Goal: Task Accomplishment & Management: Complete application form

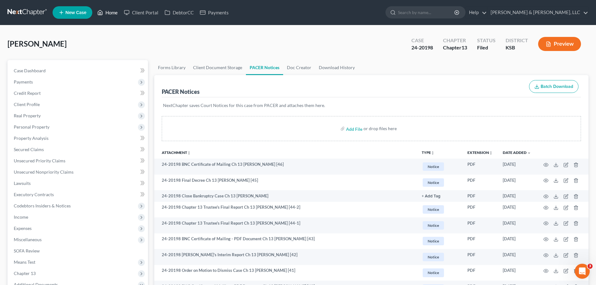
click at [115, 13] on link "Home" at bounding box center [107, 12] width 27 height 11
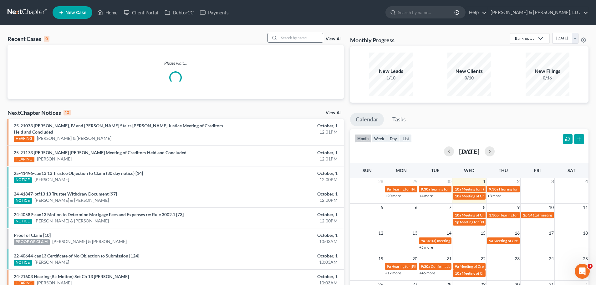
click at [296, 39] on input "search" at bounding box center [301, 37] width 44 height 9
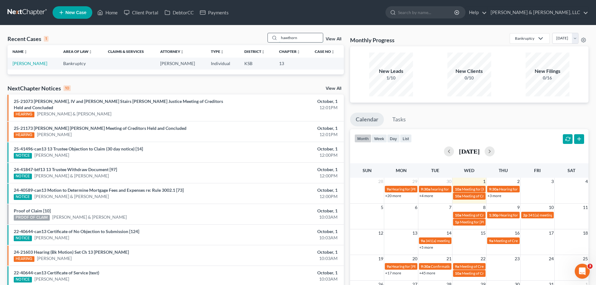
type input "hawthorne"
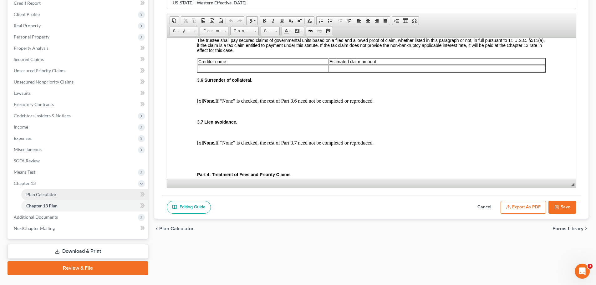
scroll to position [94, 0]
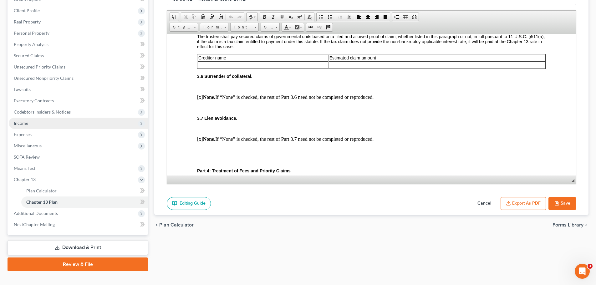
click at [31, 121] on span "Income" at bounding box center [78, 123] width 139 height 11
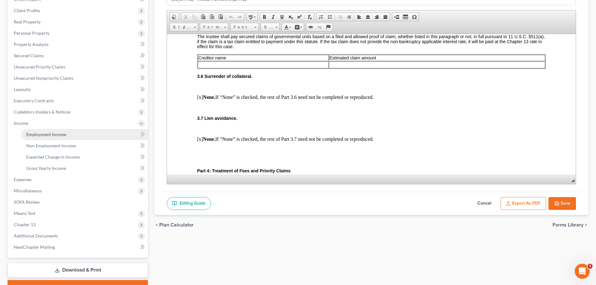
click at [43, 132] on span "Employment Income" at bounding box center [46, 134] width 40 height 5
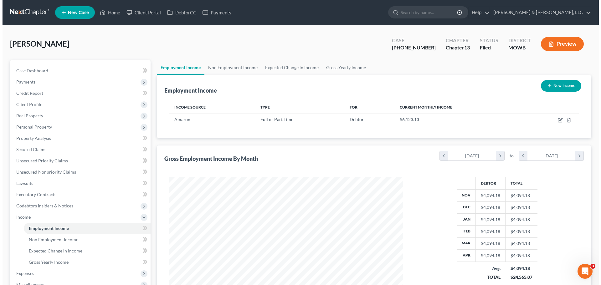
scroll to position [117, 246]
click at [242, 68] on link "Non Employment Income" at bounding box center [230, 67] width 57 height 15
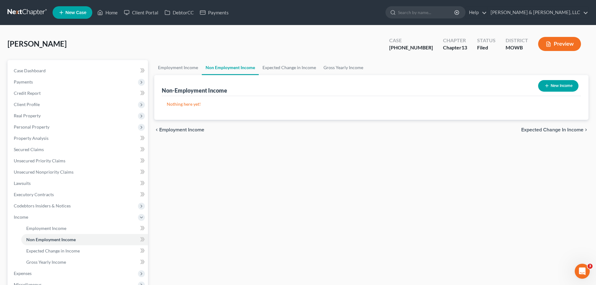
click at [547, 86] on icon "button" at bounding box center [547, 85] width 5 height 5
select select "0"
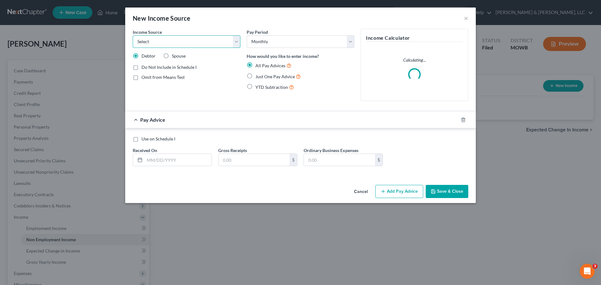
click at [166, 41] on select "Select Unemployment Disability (from employer) Pension Retirement Social Securi…" at bounding box center [187, 41] width 108 height 13
select select "8"
click at [133, 35] on select "Select Unemployment Disability (from employer) Pension Retirement Social Securi…" at bounding box center [187, 41] width 108 height 13
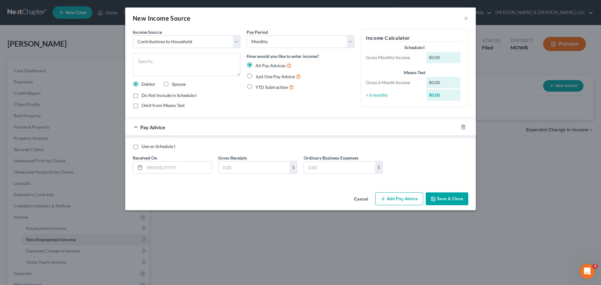
click at [260, 76] on span "Just One Pay Advice" at bounding box center [274, 76] width 39 height 5
click at [260, 76] on input "Just One Pay Advice" at bounding box center [260, 75] width 4 height 4
radio input "true"
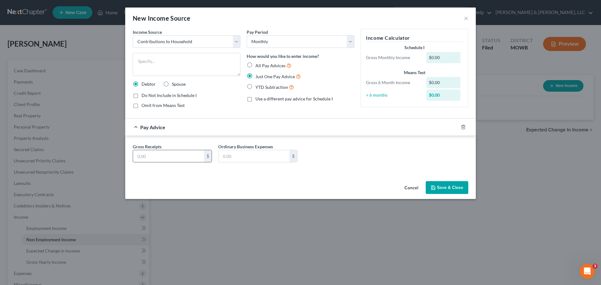
click at [184, 157] on input "text" at bounding box center [168, 156] width 71 height 12
type input "600"
click at [444, 185] on button "Save & Close" at bounding box center [447, 187] width 43 height 13
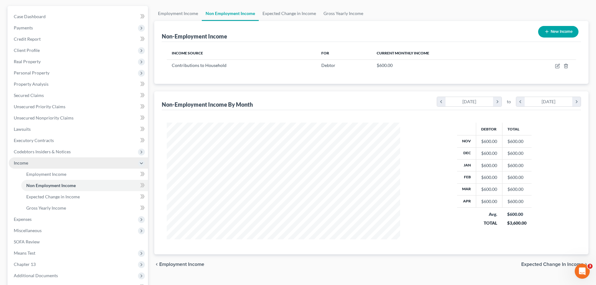
scroll to position [63, 0]
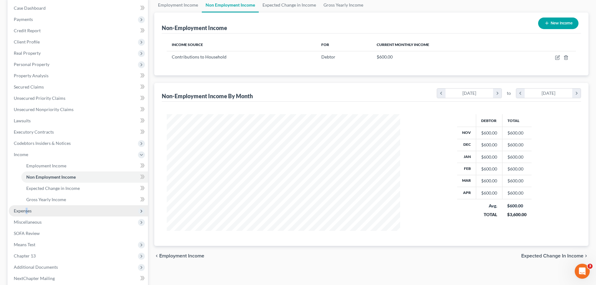
click at [27, 209] on span "Expenses" at bounding box center [23, 210] width 18 height 5
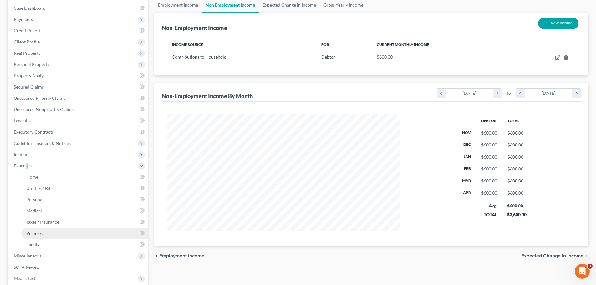
click at [38, 232] on span "Vehicles" at bounding box center [34, 233] width 16 height 5
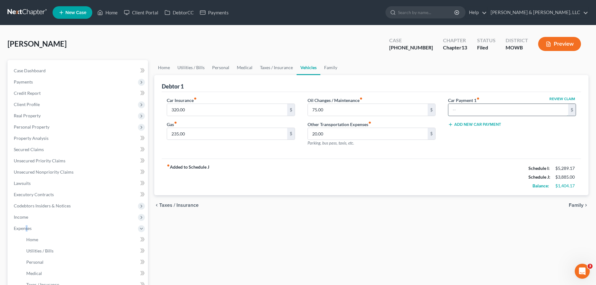
click at [467, 111] on input "text" at bounding box center [509, 110] width 120 height 12
click at [471, 112] on input "599" at bounding box center [509, 110] width 120 height 12
click at [470, 112] on input "599" at bounding box center [509, 110] width 120 height 12
type input "599.77"
click at [419, 183] on div "fiber_manual_record Added to Schedule J Schedule I: $5,289.17 Schedule J: $4,48…" at bounding box center [371, 177] width 419 height 37
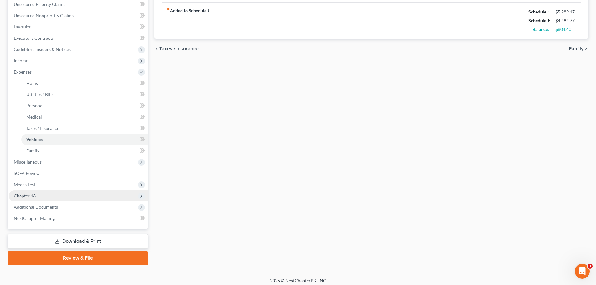
click at [44, 193] on span "Chapter 13" at bounding box center [78, 195] width 139 height 11
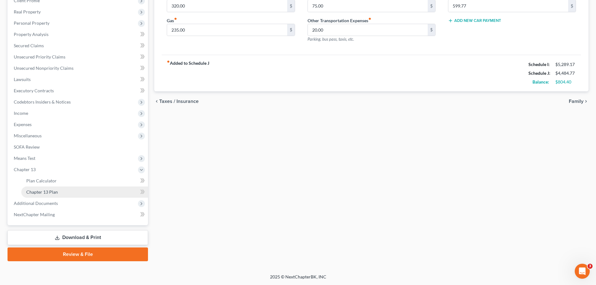
click at [43, 194] on span "Chapter 13 Plan" at bounding box center [42, 191] width 32 height 5
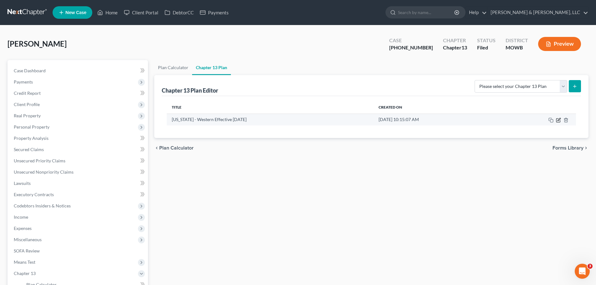
click at [557, 119] on icon "button" at bounding box center [559, 120] width 4 height 4
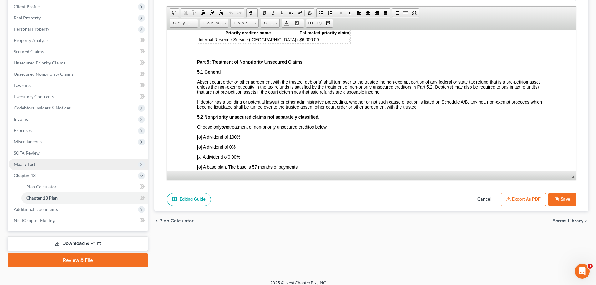
scroll to position [104, 0]
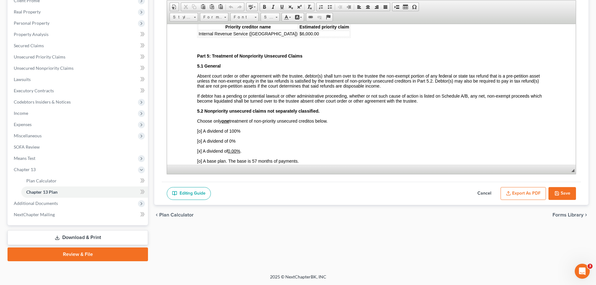
click at [74, 236] on link "Download & Print" at bounding box center [78, 237] width 141 height 15
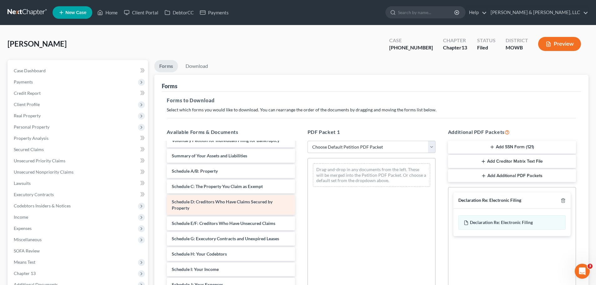
scroll to position [250, 0]
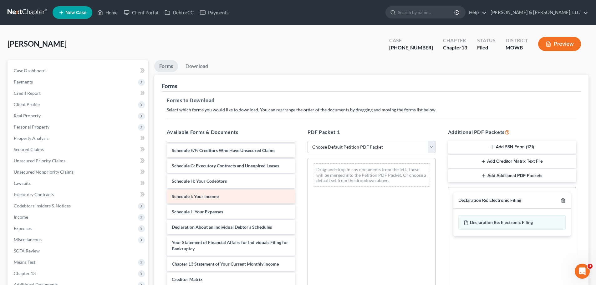
click at [205, 200] on div "Credit Counseling Course (Debtor) PayRecord-pdf R&R - Signed-pdf Dec Re-pdf Cha…" at bounding box center [231, 115] width 138 height 447
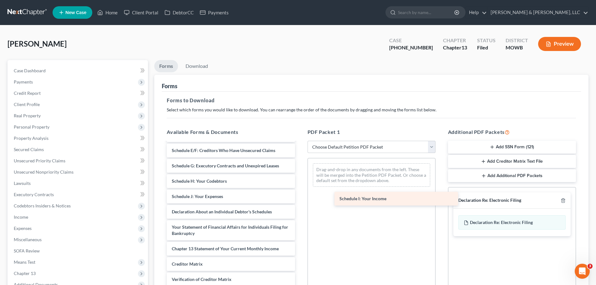
drag, startPoint x: 209, startPoint y: 197, endPoint x: 370, endPoint y: 199, distance: 161.5
click at [300, 199] on div "Schedule I: Your Income Credit Counseling Course (Debtor) PayRecord-pdf R&R - S…" at bounding box center [231, 107] width 138 height 431
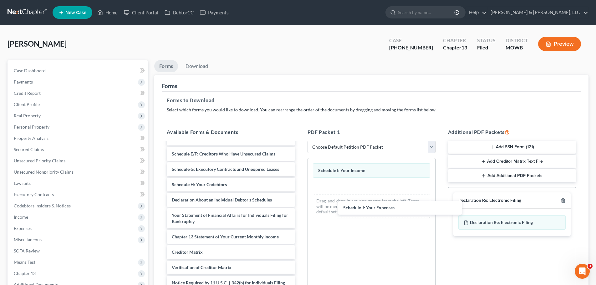
scroll to position [247, 0]
drag, startPoint x: 196, startPoint y: 196, endPoint x: 200, endPoint y: 196, distance: 3.4
click at [300, 208] on div "Schedule J: Your Expenses Credit Counseling Course (Debtor) PayRecord-pdf R&R -…" at bounding box center [231, 103] width 138 height 416
click at [563, 199] on icon "button" at bounding box center [563, 201] width 3 height 4
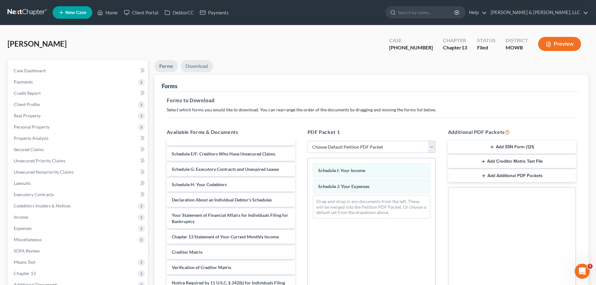
click at [194, 69] on link "Download" at bounding box center [197, 66] width 33 height 12
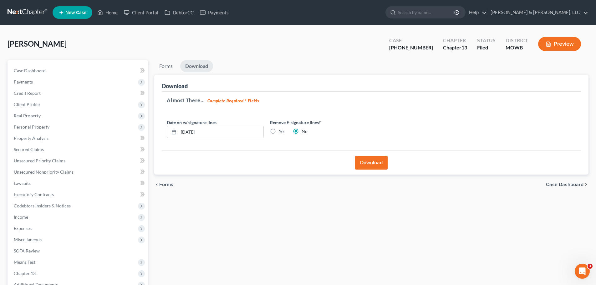
click at [366, 162] on button "Download" at bounding box center [371, 163] width 33 height 14
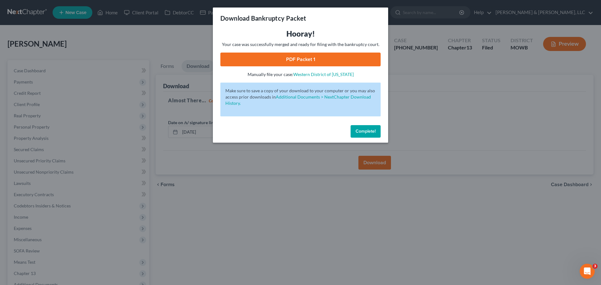
click at [336, 61] on link "PDF Packet 1" at bounding box center [300, 60] width 160 height 14
click at [407, 96] on div "Download Bankruptcy Packet Hooray! Your case was successfully merged and ready …" at bounding box center [300, 142] width 601 height 285
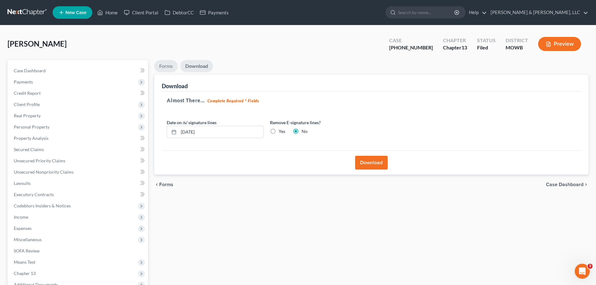
click at [172, 65] on link "Forms" at bounding box center [165, 66] width 23 height 12
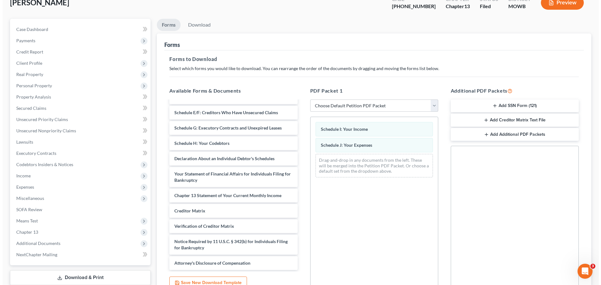
scroll to position [39, 0]
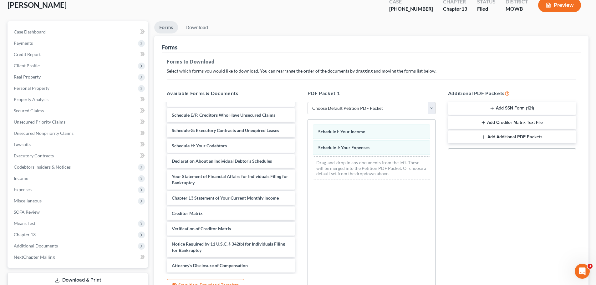
click at [201, 34] on li "Download" at bounding box center [197, 28] width 33 height 15
click at [201, 31] on link "Download" at bounding box center [197, 27] width 33 height 12
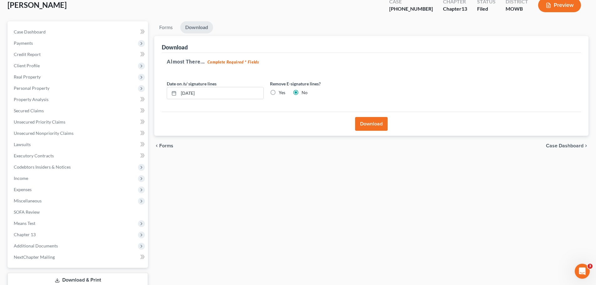
click at [374, 123] on button "Download" at bounding box center [371, 124] width 33 height 14
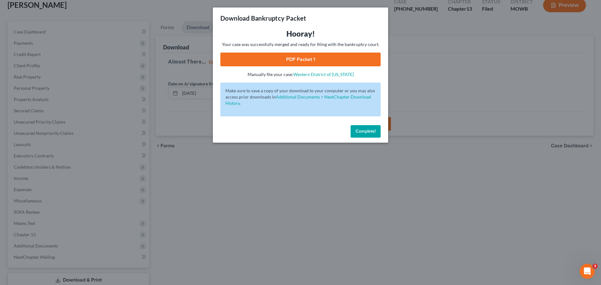
click at [312, 59] on link "PDF Packet 1" at bounding box center [300, 60] width 160 height 14
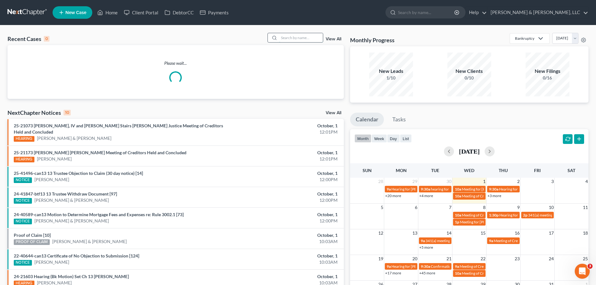
click at [299, 38] on input "search" at bounding box center [301, 37] width 44 height 9
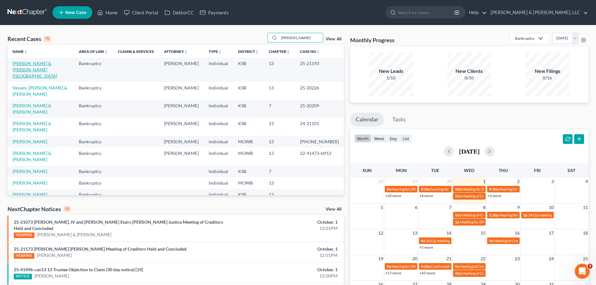
type input "steven"
click at [54, 65] on link "Stevens, Mathew & Chermok, Brittany" at bounding box center [35, 70] width 45 height 18
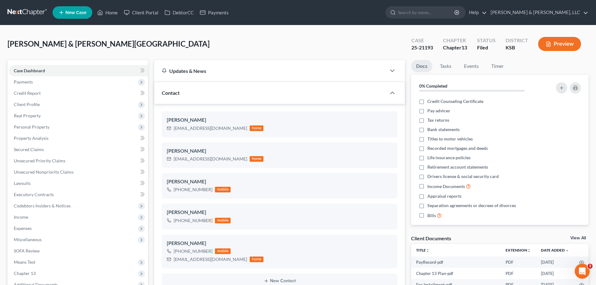
scroll to position [135, 0]
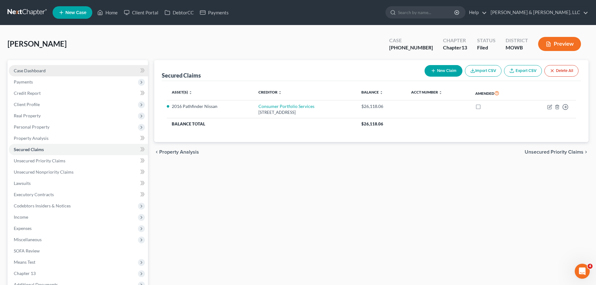
click at [40, 69] on span "Case Dashboard" at bounding box center [30, 70] width 32 height 5
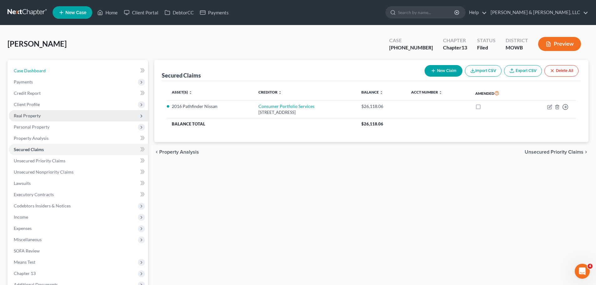
select select "2"
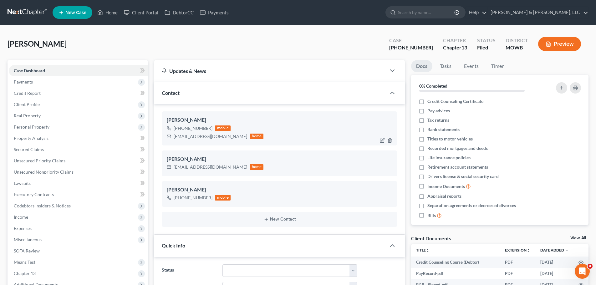
scroll to position [653, 0]
drag, startPoint x: 173, startPoint y: 137, endPoint x: 238, endPoint y: 139, distance: 64.8
click at [238, 139] on div "determineddanielle17@gmail.com home" at bounding box center [215, 136] width 97 height 8
copy div "determineddanielle17@gmail.com"
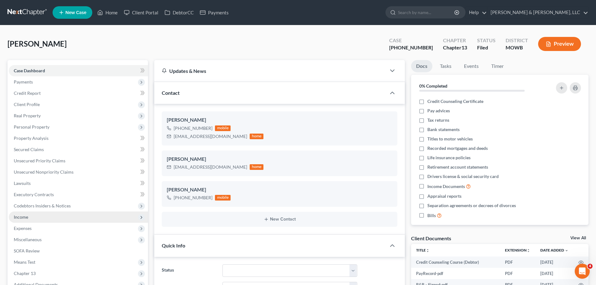
click at [16, 217] on span "Income" at bounding box center [21, 216] width 14 height 5
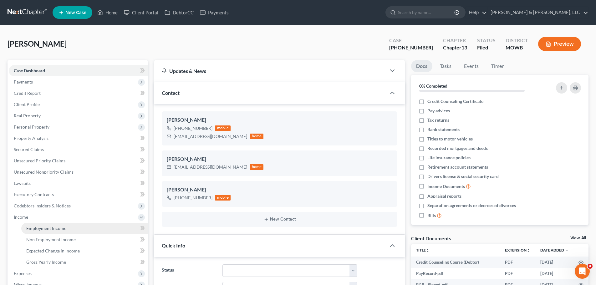
click at [70, 228] on link "Employment Income" at bounding box center [84, 228] width 127 height 11
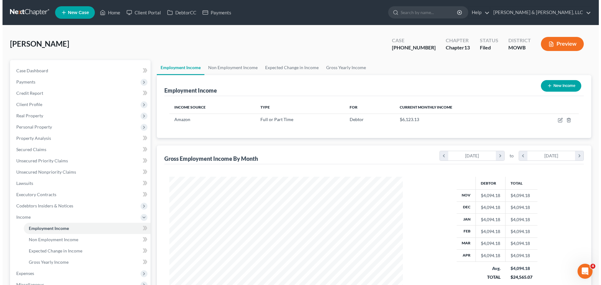
scroll to position [117, 246]
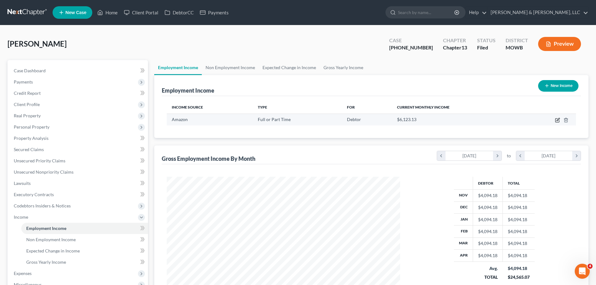
click at [557, 120] on icon "button" at bounding box center [557, 120] width 5 height 5
select select "0"
select select "26"
select select "2"
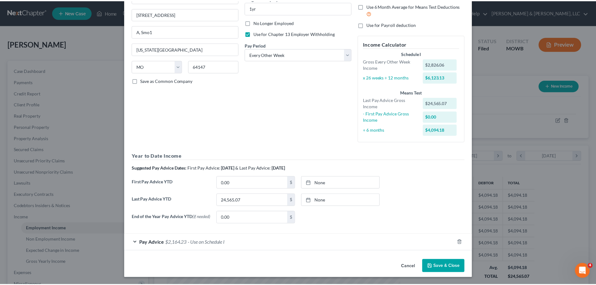
scroll to position [71, 0]
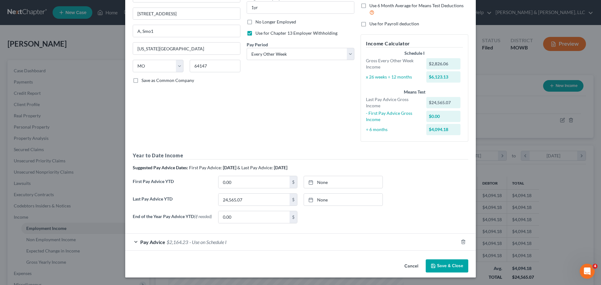
click at [436, 263] on button "Save & Close" at bounding box center [447, 266] width 43 height 13
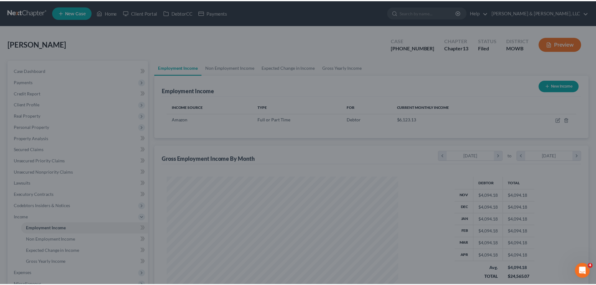
scroll to position [312916, 312787]
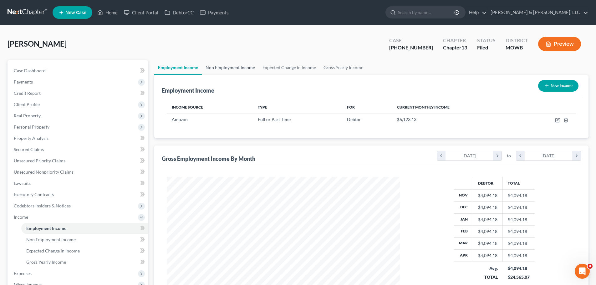
click at [230, 68] on link "Non Employment Income" at bounding box center [230, 67] width 57 height 15
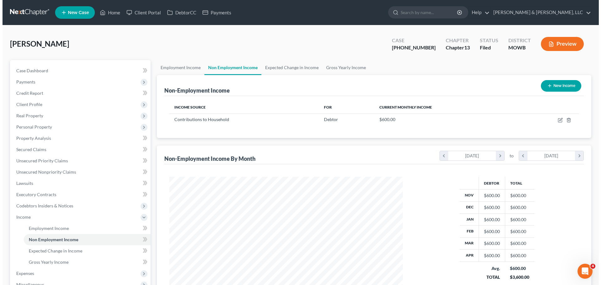
scroll to position [117, 246]
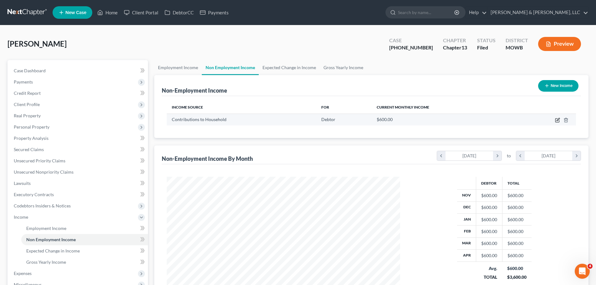
click at [558, 121] on icon "button" at bounding box center [557, 120] width 5 height 5
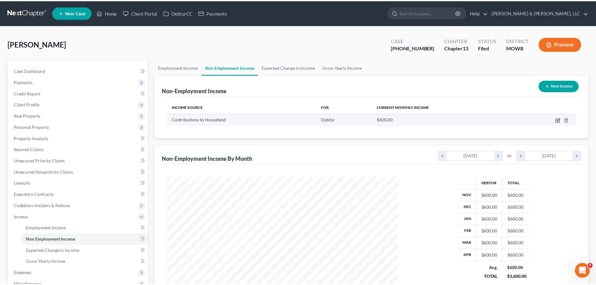
scroll to position [118, 248]
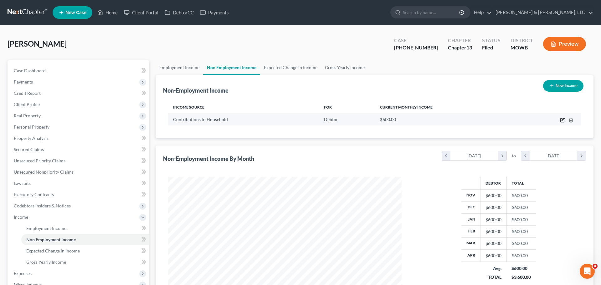
select select "8"
select select "0"
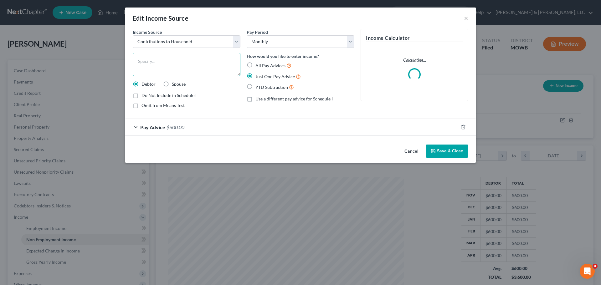
click at [193, 60] on textarea at bounding box center [187, 64] width 108 height 23
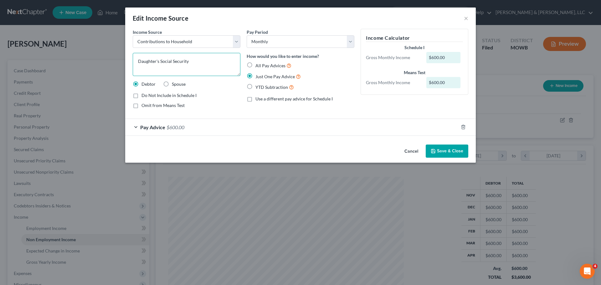
type textarea "Daughter's Social Security"
click at [462, 151] on button "Save & Close" at bounding box center [447, 151] width 43 height 13
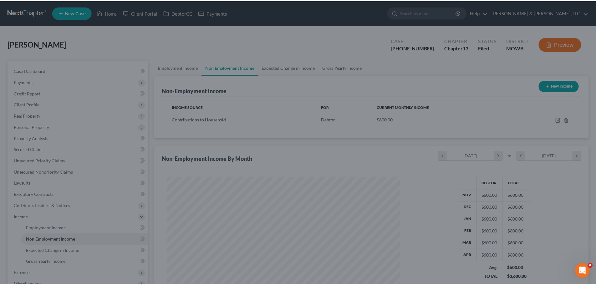
scroll to position [312916, 312787]
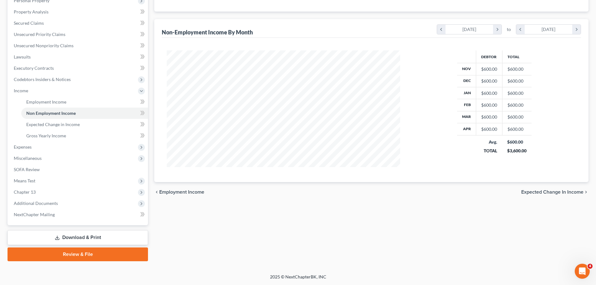
click at [103, 231] on link "Download & Print" at bounding box center [78, 237] width 141 height 15
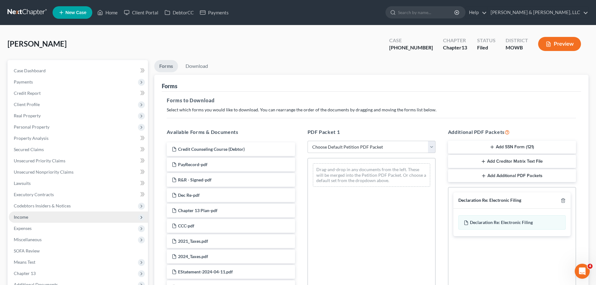
click at [30, 214] on span "Income" at bounding box center [78, 217] width 139 height 11
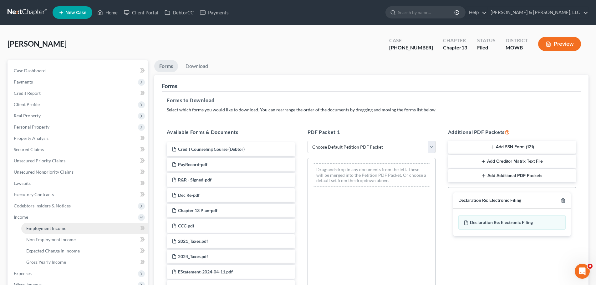
click at [37, 226] on span "Employment Income" at bounding box center [46, 228] width 40 height 5
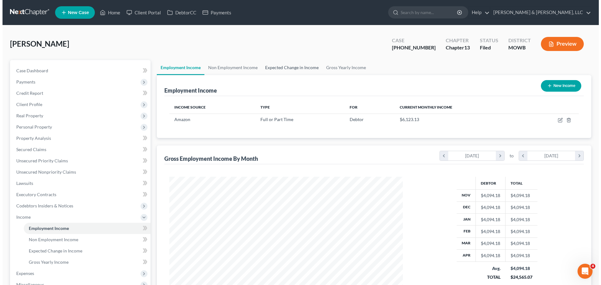
scroll to position [117, 246]
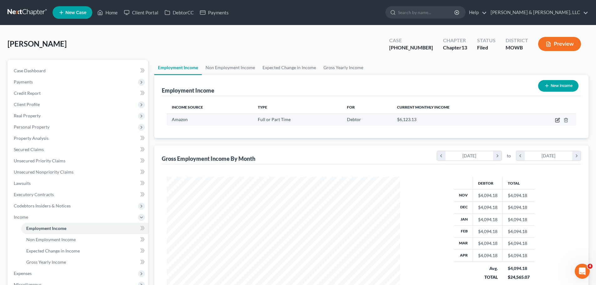
click at [558, 119] on icon "button" at bounding box center [557, 120] width 5 height 5
select select "0"
select select "26"
select select "2"
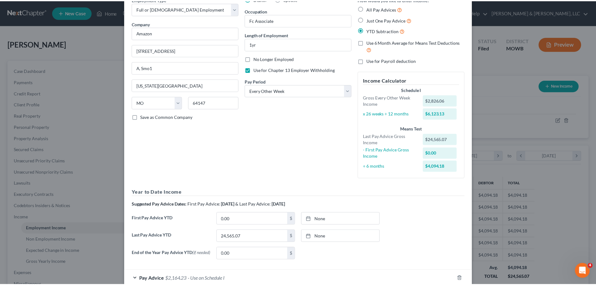
scroll to position [0, 0]
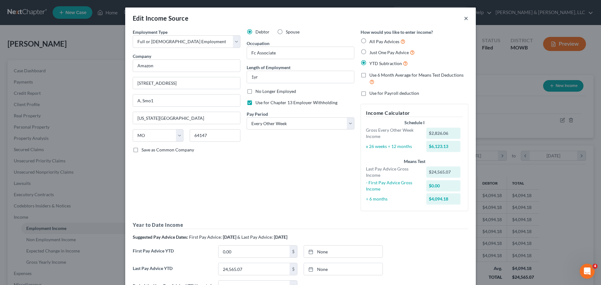
click at [465, 19] on button "×" at bounding box center [466, 18] width 4 height 8
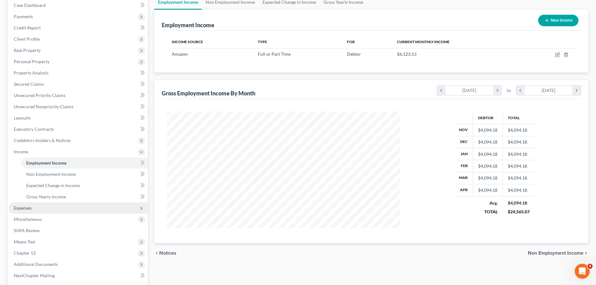
scroll to position [126, 0]
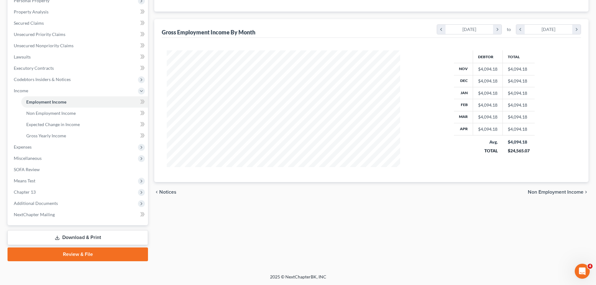
click at [81, 231] on link "Download & Print" at bounding box center [78, 237] width 141 height 15
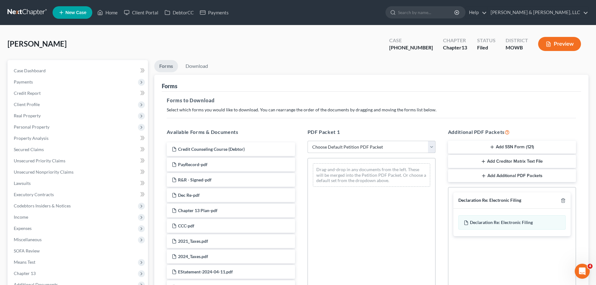
click at [330, 149] on select "Choose Default Petition PDF Packet Complete Bankruptcy Petition (all forms and …" at bounding box center [372, 147] width 128 height 13
select select "2"
click at [308, 141] on select "Choose Default Petition PDF Packet Complete Bankruptcy Petition (all forms and …" at bounding box center [372, 147] width 128 height 13
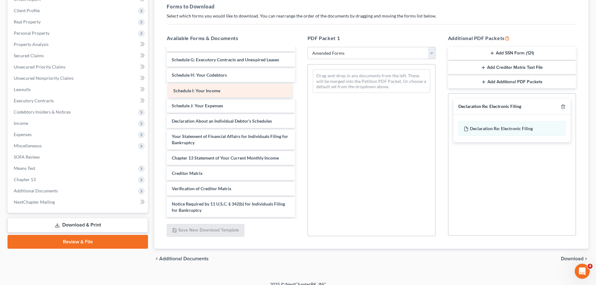
scroll to position [94, 0]
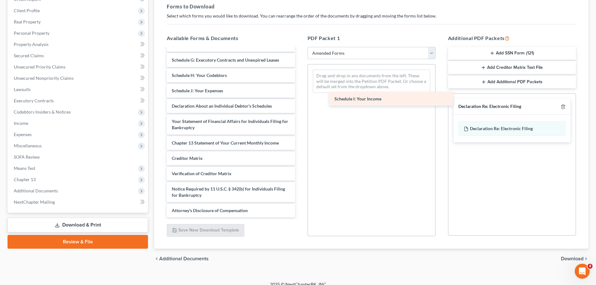
drag, startPoint x: 193, startPoint y: 91, endPoint x: 356, endPoint y: 99, distance: 163.0
click at [300, 99] on div "Schedule I: Your Income Voluntary Petition for Individuals Filing for Bankruptc…" at bounding box center [231, 86] width 138 height 263
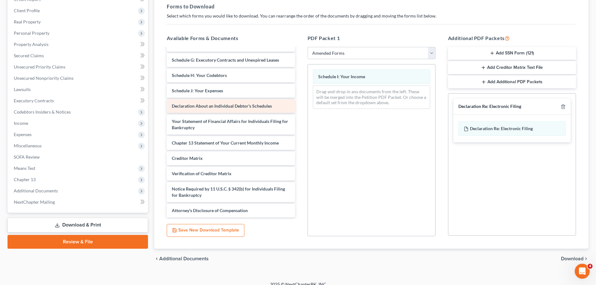
scroll to position [78, 0]
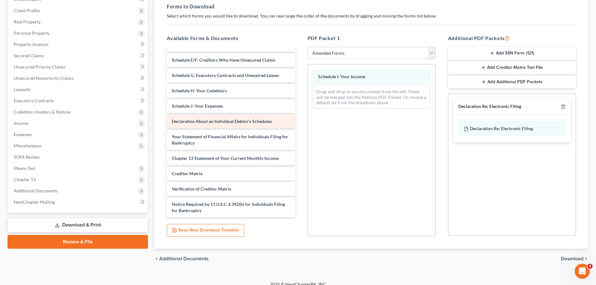
click at [300, 111] on div "Voluntary Petition for Individuals Filing for Bankruptcy Summary of Your Assets…" at bounding box center [231, 101] width 138 height 263
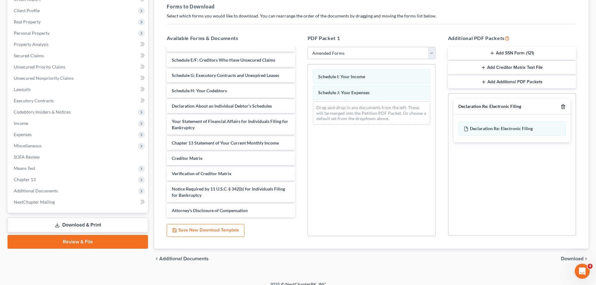
click at [563, 105] on polyline "button" at bounding box center [564, 105] width 4 height 0
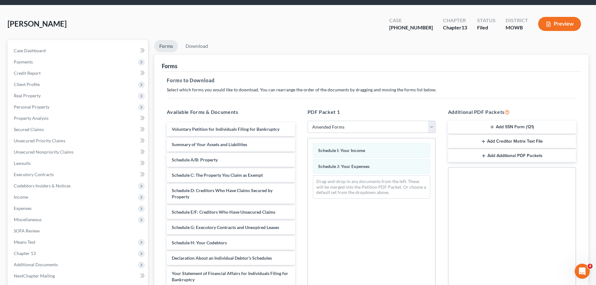
scroll to position [0, 0]
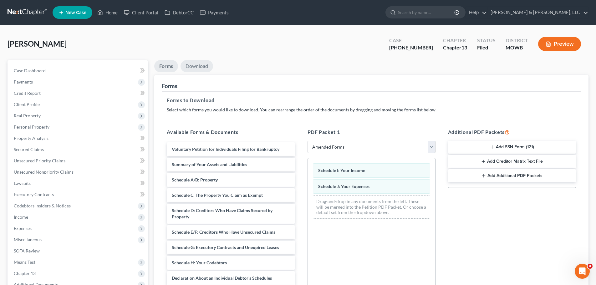
click at [204, 71] on link "Download" at bounding box center [197, 66] width 33 height 12
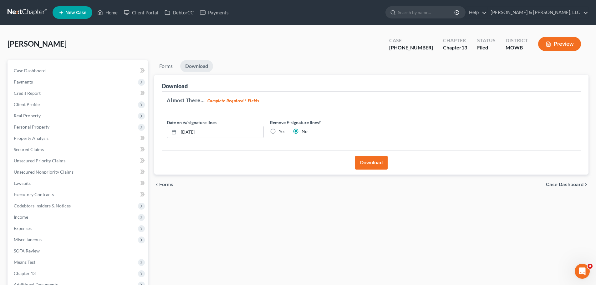
click at [374, 161] on button "Download" at bounding box center [371, 163] width 33 height 14
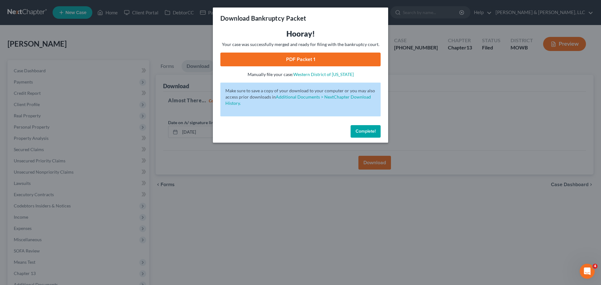
click at [295, 62] on link "PDF Packet 1" at bounding box center [300, 60] width 160 height 14
click at [359, 133] on span "Complete!" at bounding box center [366, 131] width 20 height 5
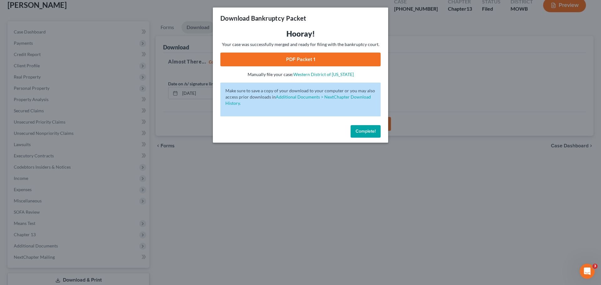
click at [366, 133] on span "Complete!" at bounding box center [366, 131] width 20 height 5
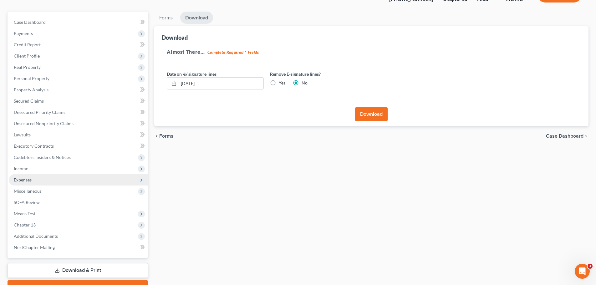
scroll to position [81, 0]
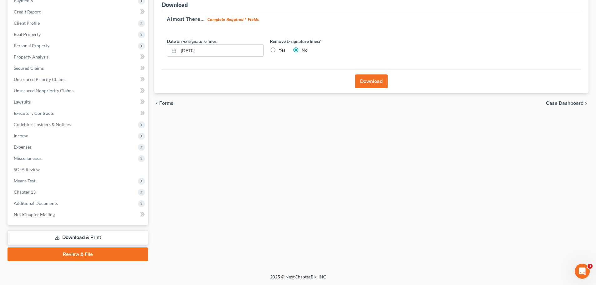
click at [78, 237] on link "Download & Print" at bounding box center [78, 237] width 141 height 15
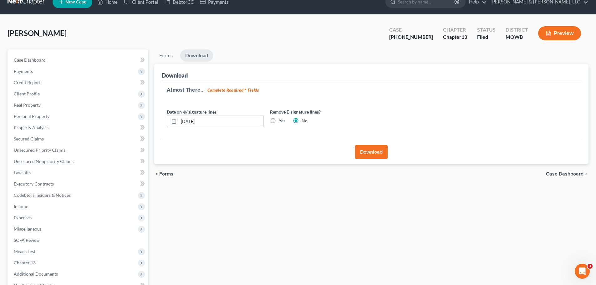
scroll to position [0, 0]
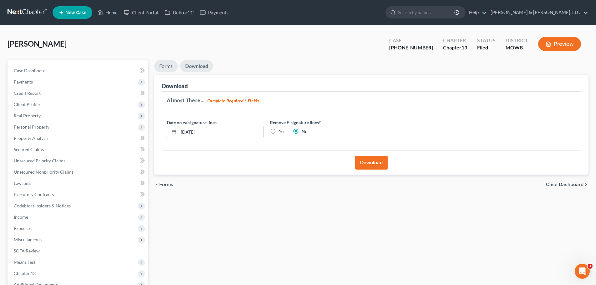
click at [165, 60] on link "Forms" at bounding box center [165, 66] width 23 height 12
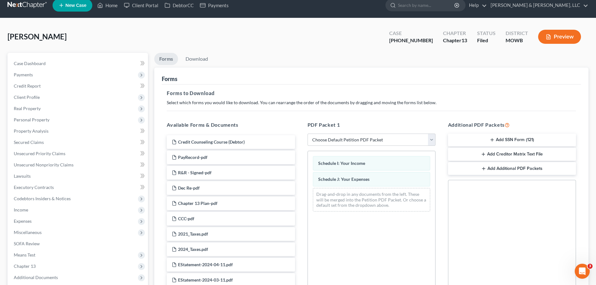
scroll to position [31, 0]
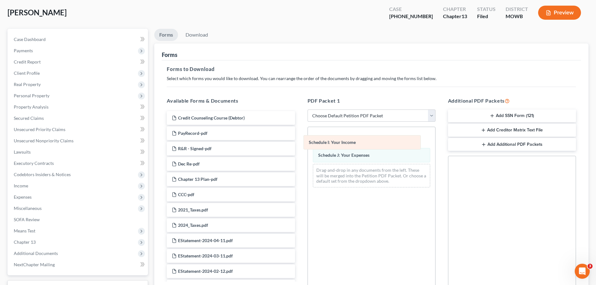
drag, startPoint x: 355, startPoint y: 140, endPoint x: 239, endPoint y: 161, distance: 117.5
click at [308, 161] on div "Schedule I: Your Income Schedule I: Your Income Schedule I: Your Income Schedul…" at bounding box center [371, 159] width 127 height 65
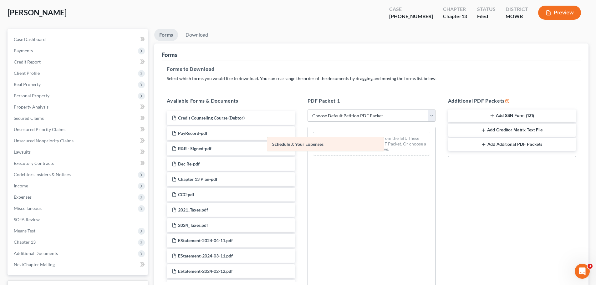
drag, startPoint x: 342, startPoint y: 145, endPoint x: 234, endPoint y: 158, distance: 108.5
click at [308, 158] on div "Schedule J: Your Expenses Schedule J: Your Expenses Drag-and-drop in any docume…" at bounding box center [371, 143] width 127 height 33
click at [330, 120] on select "Choose Default Petition PDF Packet Complete Bankruptcy Petition (all forms and …" at bounding box center [372, 116] width 128 height 13
select select "2"
click at [308, 110] on select "Choose Default Petition PDF Packet Complete Bankruptcy Petition (all forms and …" at bounding box center [372, 116] width 128 height 13
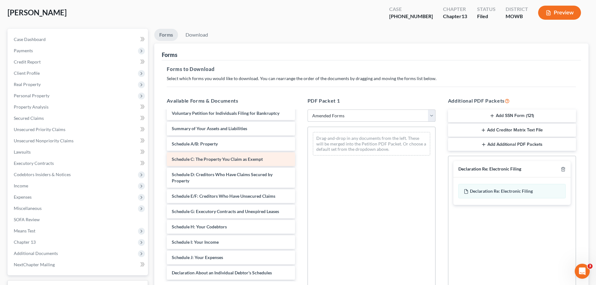
scroll to position [0, 0]
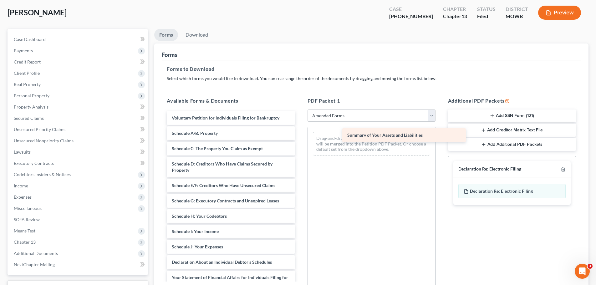
drag, startPoint x: 214, startPoint y: 135, endPoint x: 390, endPoint y: 136, distance: 175.9
click at [300, 136] on div "Summary of Your Assets and Liabilities Voluntary Petition for Individuals Filin…" at bounding box center [231, 242] width 138 height 263
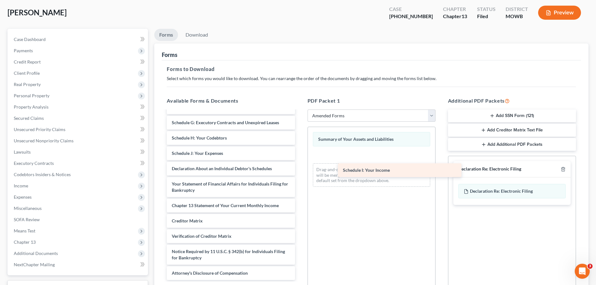
scroll to position [78, 0]
drag, startPoint x: 205, startPoint y: 141, endPoint x: 378, endPoint y: 173, distance: 175.8
click at [300, 173] on div "Schedule I: Your Income Voluntary Petition for Individuals Filing for Bankruptc…" at bounding box center [231, 156] width 138 height 247
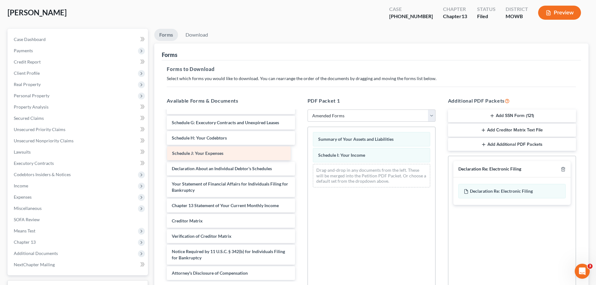
scroll to position [63, 0]
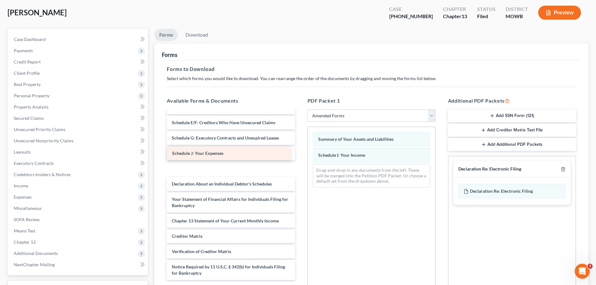
drag, startPoint x: 217, startPoint y: 154, endPoint x: 397, endPoint y: 171, distance: 180.8
click at [300, 171] on div "Schedule J: Your Expenses Voluntary Petition for Individuals Filing for Bankrup…" at bounding box center [231, 171] width 138 height 247
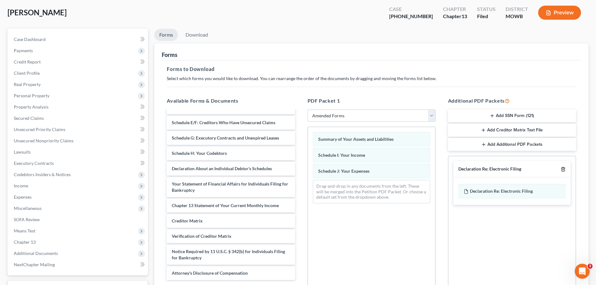
click at [563, 171] on icon "button" at bounding box center [563, 169] width 5 height 5
click at [205, 34] on link "Download" at bounding box center [197, 35] width 33 height 12
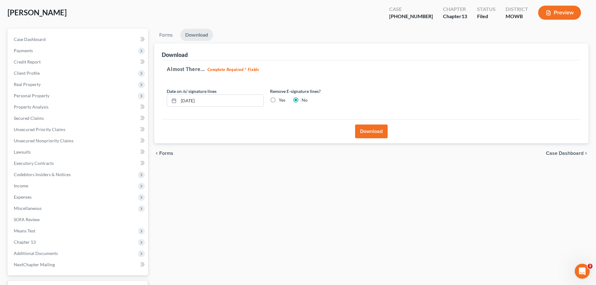
click at [370, 128] on button "Download" at bounding box center [371, 132] width 33 height 14
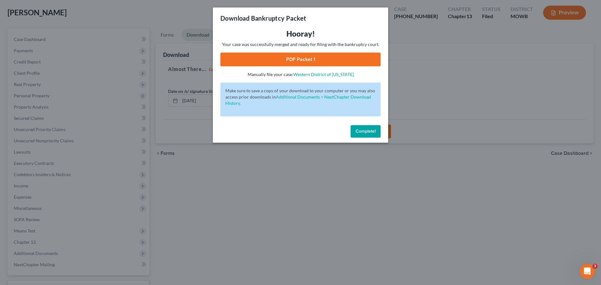
click at [311, 60] on link "PDF Packet 1" at bounding box center [300, 60] width 160 height 14
click at [373, 135] on button "Complete!" at bounding box center [366, 131] width 30 height 13
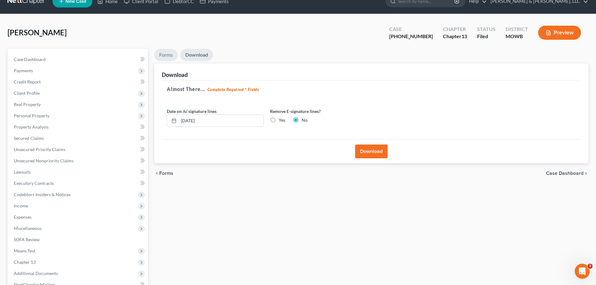
scroll to position [0, 0]
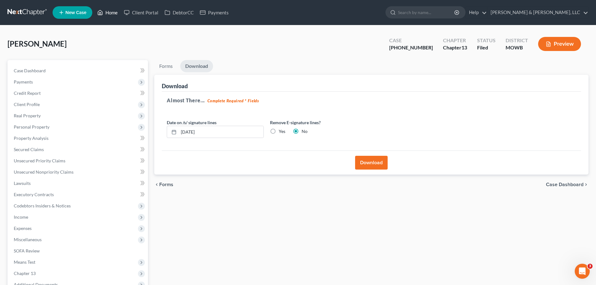
click at [107, 13] on link "Home" at bounding box center [107, 12] width 27 height 11
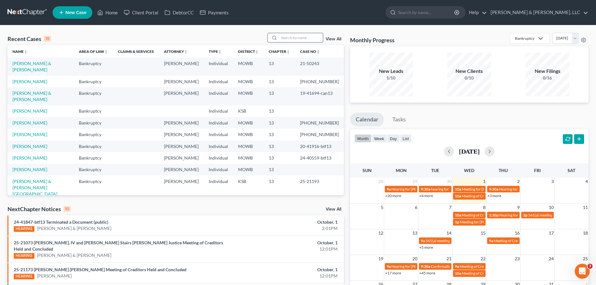
click at [302, 39] on input "search" at bounding box center [301, 37] width 44 height 9
type input "singh"
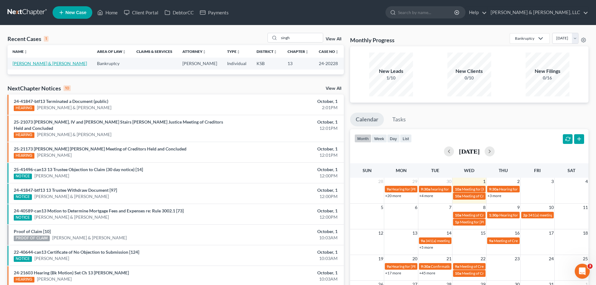
click at [55, 66] on link "Singh, James & Christina" at bounding box center [50, 63] width 75 height 5
select select "6"
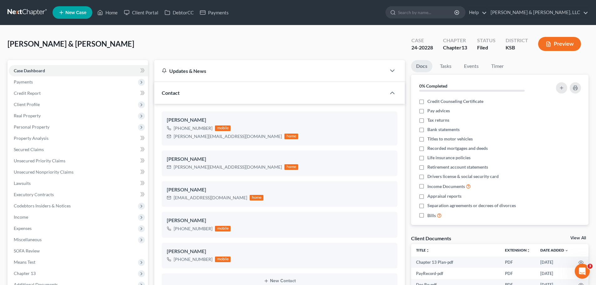
scroll to position [383, 0]
drag, startPoint x: 40, startPoint y: 146, endPoint x: 43, endPoint y: 145, distance: 3.3
click at [40, 146] on link "Secured Claims" at bounding box center [78, 149] width 139 height 11
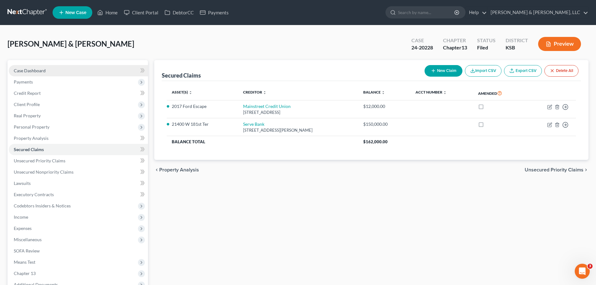
click at [55, 69] on link "Case Dashboard" at bounding box center [78, 70] width 139 height 11
select select "6"
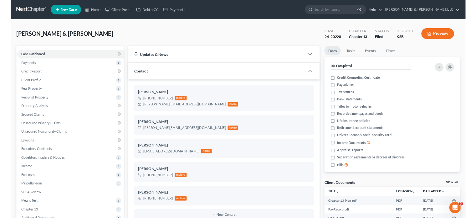
scroll to position [400, 0]
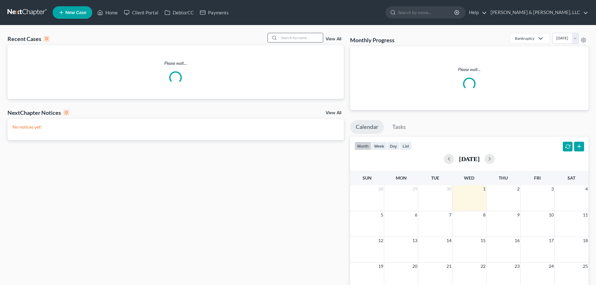
click at [312, 37] on input "search" at bounding box center [301, 37] width 44 height 9
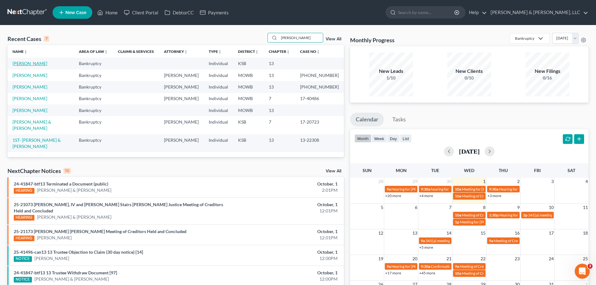
type input "[PERSON_NAME]"
click at [24, 63] on link "[PERSON_NAME]" at bounding box center [30, 63] width 35 height 5
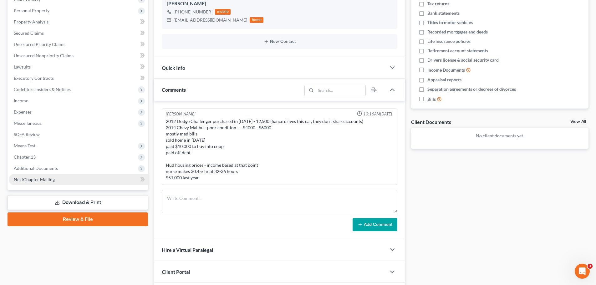
scroll to position [125, 0]
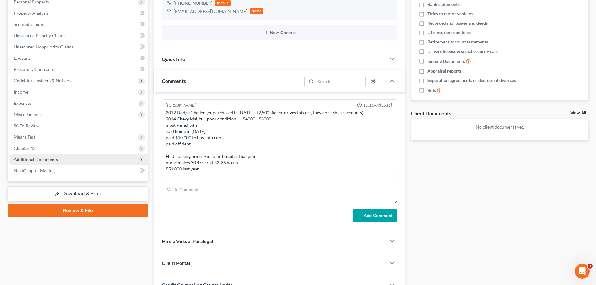
click at [54, 161] on span "Additional Documents" at bounding box center [36, 159] width 44 height 5
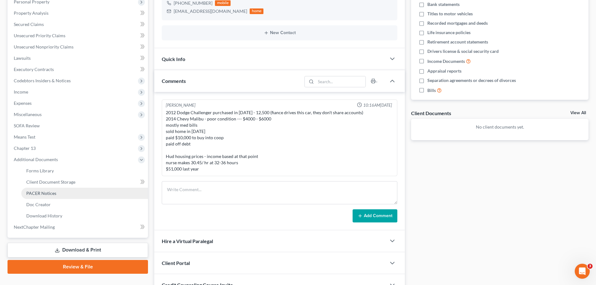
click at [49, 188] on link "PACER Notices" at bounding box center [84, 193] width 127 height 11
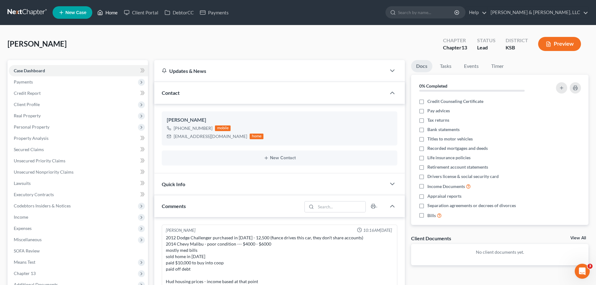
click at [111, 11] on link "Home" at bounding box center [107, 12] width 27 height 11
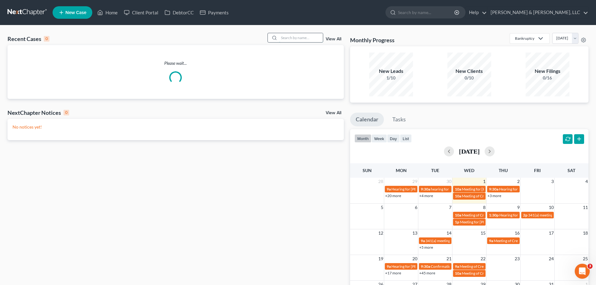
click at [297, 37] on input "search" at bounding box center [301, 37] width 44 height 9
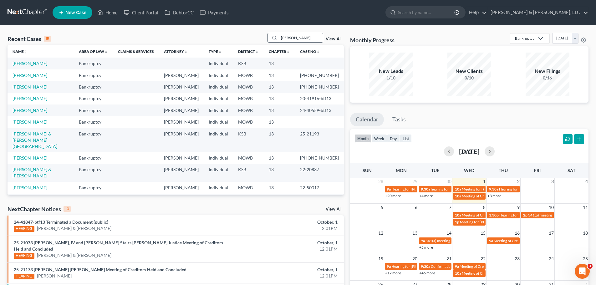
type input "[PERSON_NAME]"
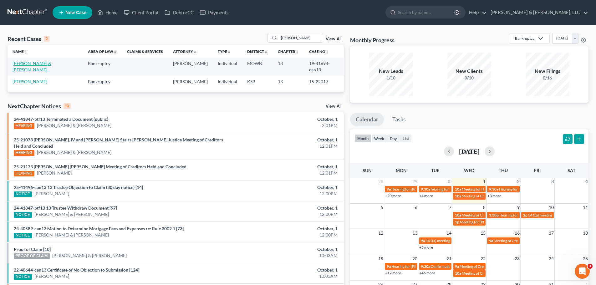
click at [51, 65] on link "[PERSON_NAME] & [PERSON_NAME]" at bounding box center [32, 67] width 39 height 12
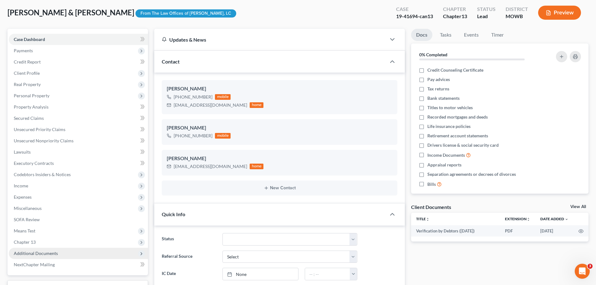
scroll to position [48, 0]
click at [43, 252] on span "Additional Documents" at bounding box center [36, 253] width 44 height 5
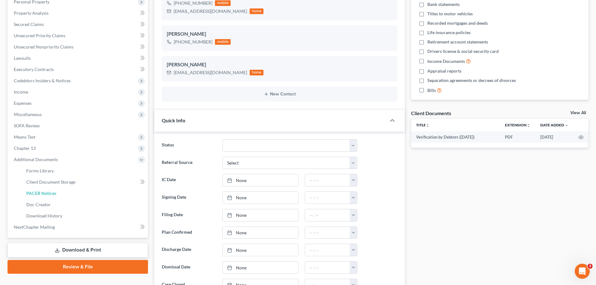
click at [41, 195] on span "PACER Notices" at bounding box center [41, 193] width 30 height 5
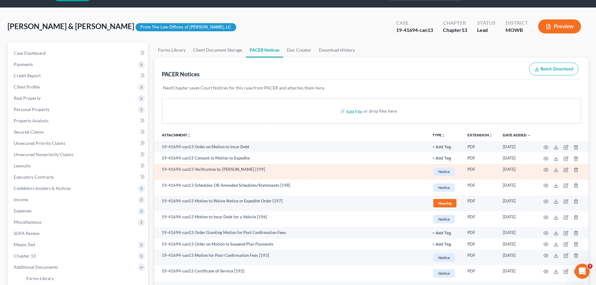
scroll to position [31, 0]
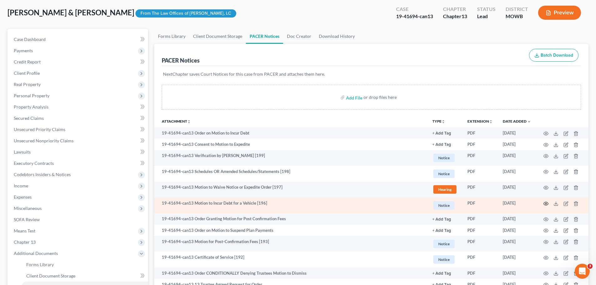
click at [548, 204] on icon "button" at bounding box center [546, 203] width 5 height 5
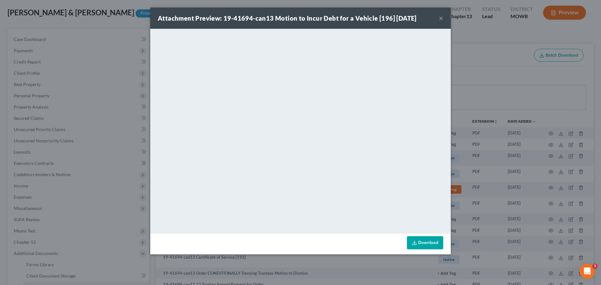
click at [442, 20] on button "×" at bounding box center [441, 18] width 4 height 8
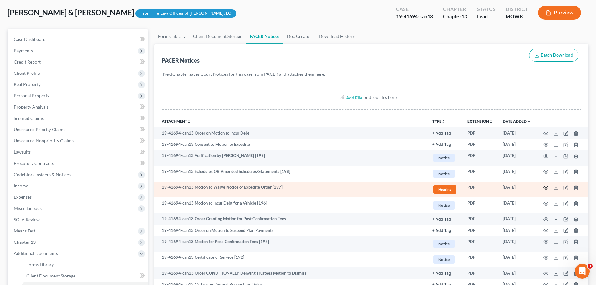
click at [547, 188] on icon "button" at bounding box center [546, 187] width 5 height 5
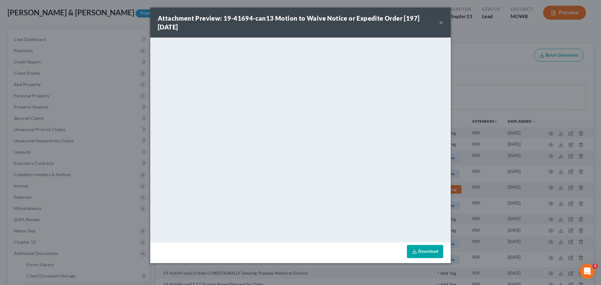
click at [441, 24] on button "×" at bounding box center [441, 23] width 4 height 8
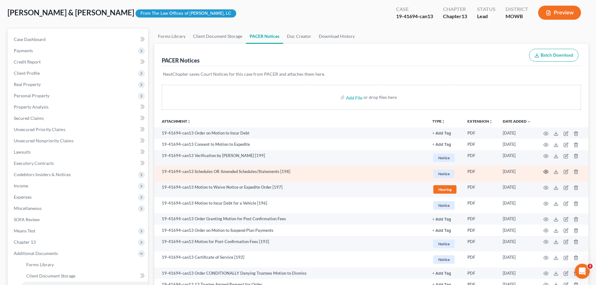
click at [548, 172] on icon "button" at bounding box center [546, 171] width 5 height 5
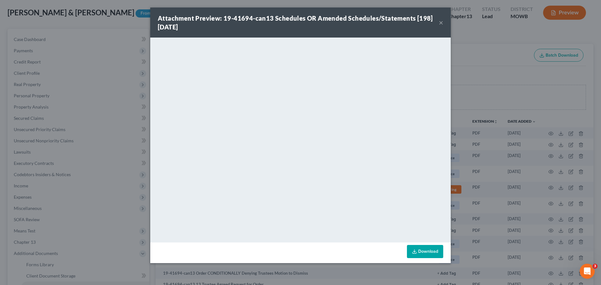
click at [442, 24] on button "×" at bounding box center [441, 23] width 4 height 8
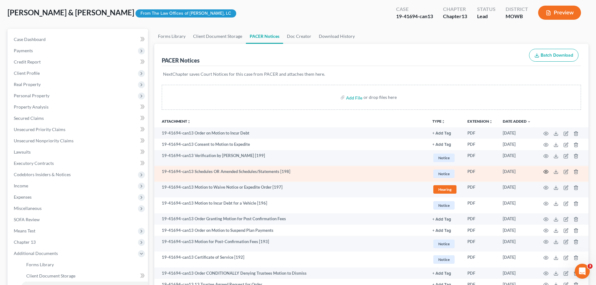
click at [546, 173] on icon "button" at bounding box center [546, 171] width 5 height 5
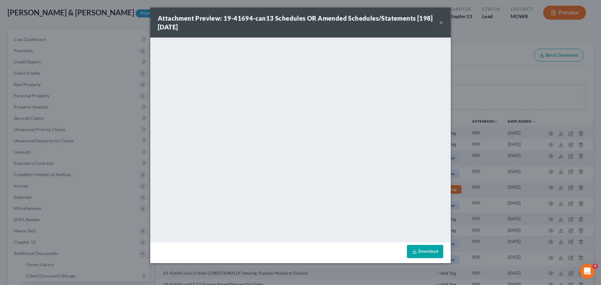
click at [440, 21] on button "×" at bounding box center [441, 23] width 4 height 8
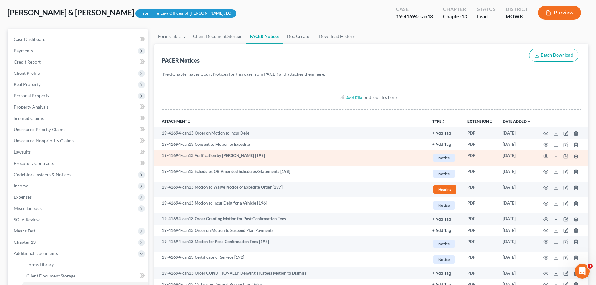
scroll to position [63, 0]
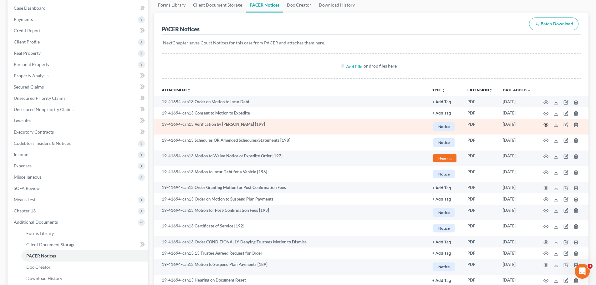
click at [546, 125] on circle "button" at bounding box center [546, 124] width 1 height 1
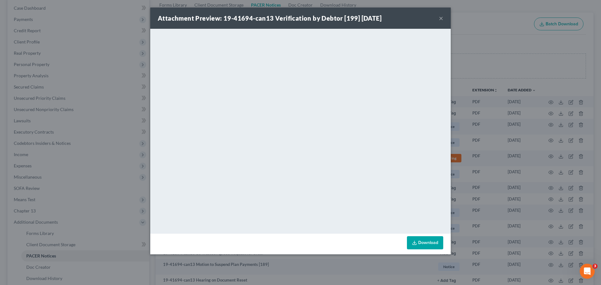
click at [441, 18] on button "×" at bounding box center [441, 18] width 4 height 8
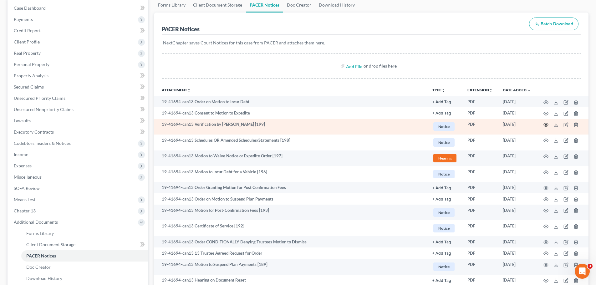
click at [545, 124] on icon "button" at bounding box center [546, 124] width 5 height 5
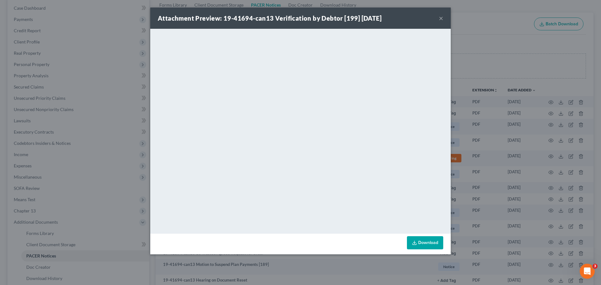
click at [442, 21] on button "×" at bounding box center [441, 18] width 4 height 8
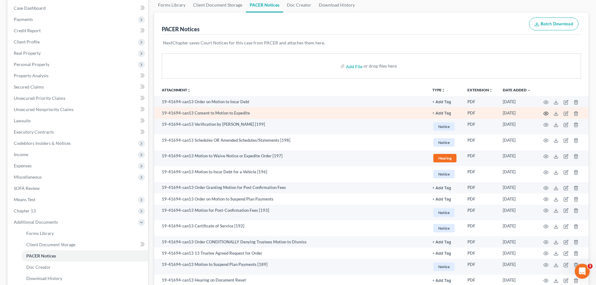
click at [547, 113] on icon "button" at bounding box center [546, 113] width 5 height 5
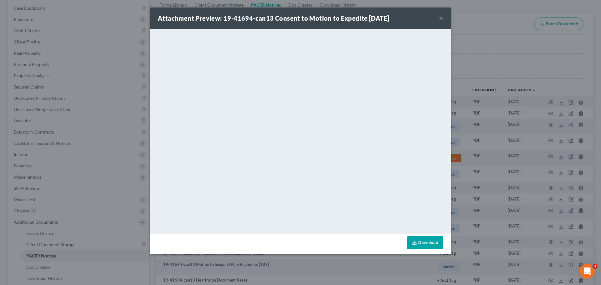
click at [441, 17] on button "×" at bounding box center [441, 18] width 4 height 8
